Goal: Transaction & Acquisition: Subscribe to service/newsletter

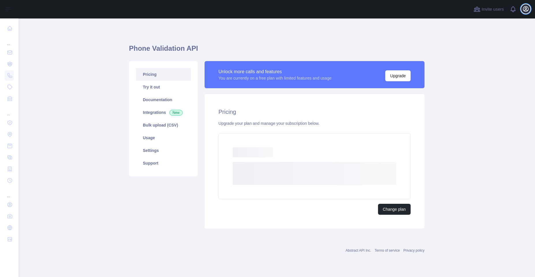
click at [526, 10] on icon "button" at bounding box center [525, 8] width 5 height 5
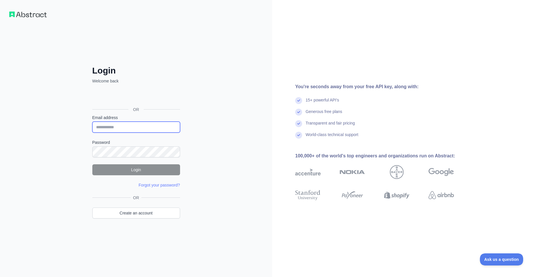
click at [117, 122] on input "Email address" at bounding box center [136, 127] width 88 height 11
type input "**********"
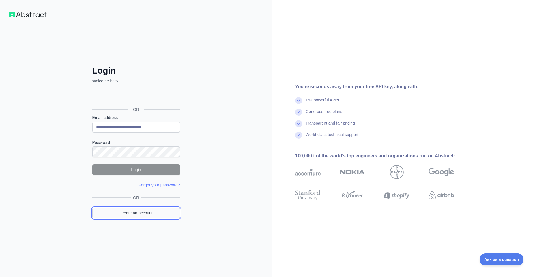
click at [129, 211] on link "Create an account" at bounding box center [136, 213] width 88 height 11
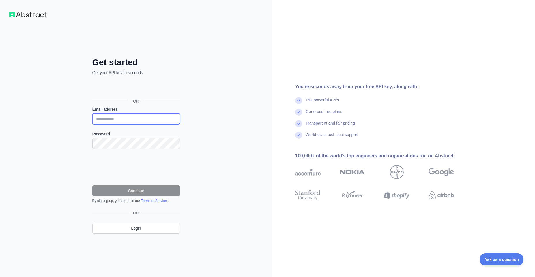
click at [110, 118] on input "Email address" at bounding box center [136, 118] width 88 height 11
type input "**********"
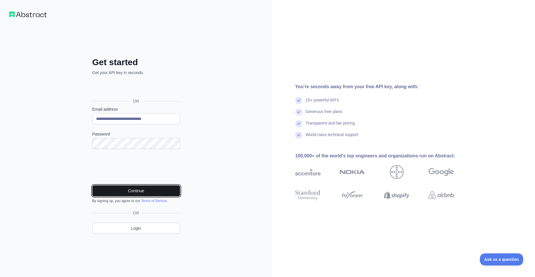
click at [139, 194] on button "Continue" at bounding box center [136, 191] width 88 height 11
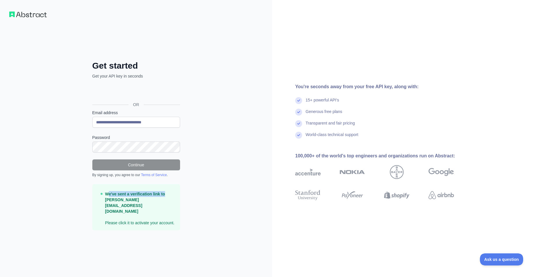
drag, startPoint x: 108, startPoint y: 198, endPoint x: 171, endPoint y: 199, distance: 62.6
click at [171, 199] on p "We've sent a verification link to smriti.o+1@peopleinteractive.in Please click …" at bounding box center [140, 208] width 70 height 35
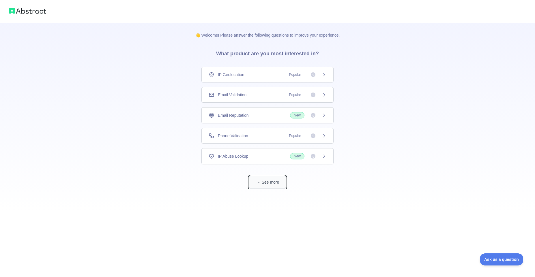
click at [261, 178] on button "See more" at bounding box center [267, 182] width 37 height 13
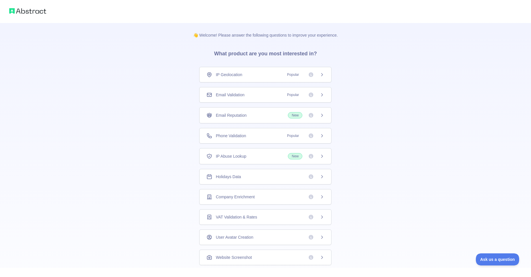
click at [252, 137] on div "Phone Validation Popular" at bounding box center [265, 136] width 118 height 6
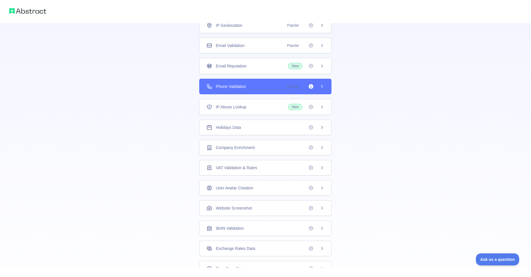
scroll to position [84, 0]
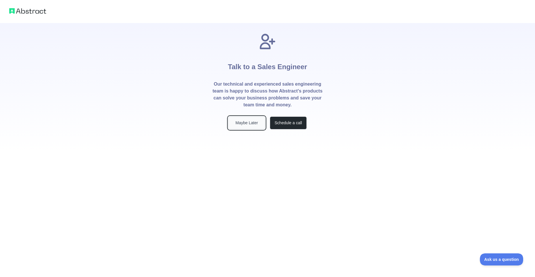
click at [241, 124] on button "Maybe Later" at bounding box center [246, 123] width 37 height 13
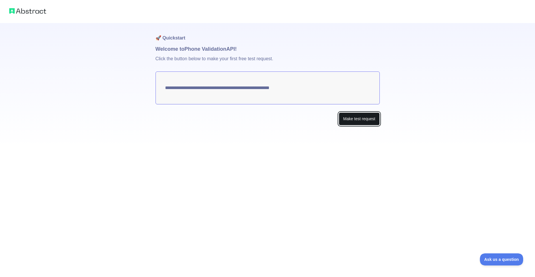
click at [360, 122] on button "Make test request" at bounding box center [359, 119] width 41 height 13
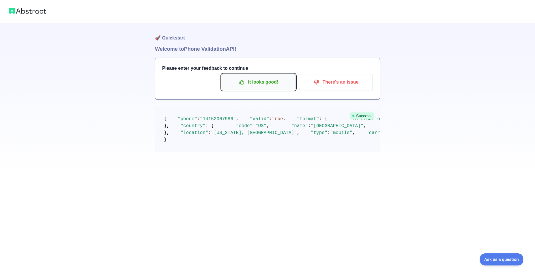
click at [260, 89] on button "It looks good!" at bounding box center [259, 82] width 74 height 16
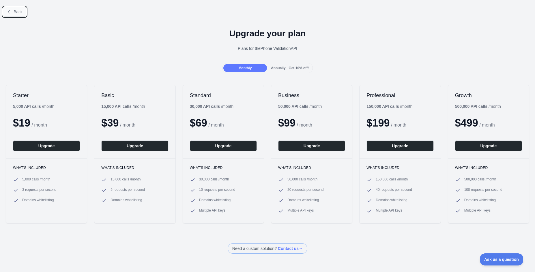
click at [18, 13] on span "Back" at bounding box center [18, 12] width 9 height 5
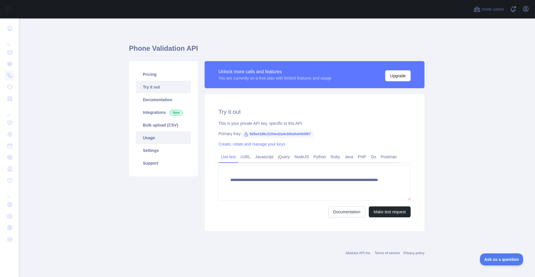
click at [159, 135] on link "Usage" at bounding box center [163, 138] width 55 height 13
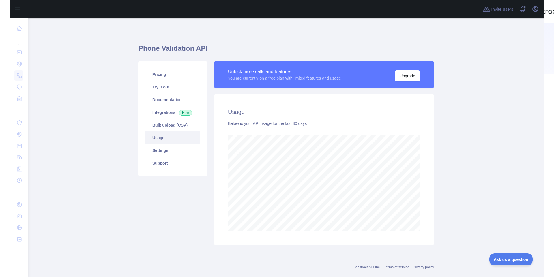
scroll to position [288238, 287984]
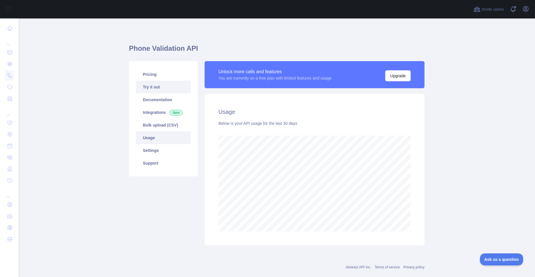
click at [144, 81] on link "Try it out" at bounding box center [163, 87] width 55 height 13
